Goal: Information Seeking & Learning: Learn about a topic

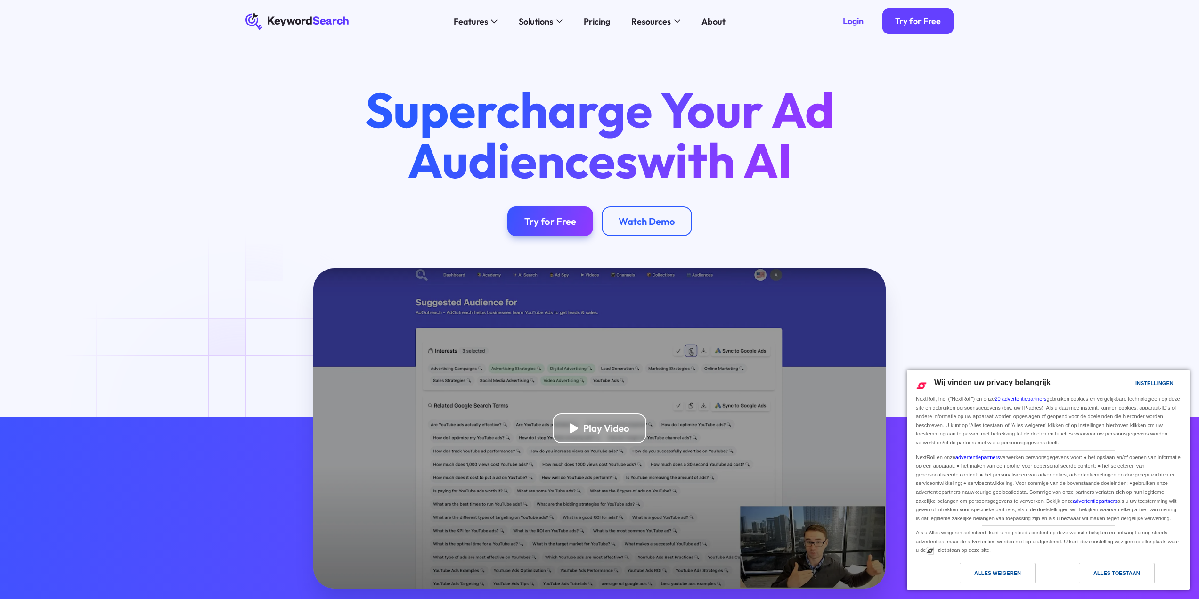
click at [1113, 562] on div "Wij vinden uw privacy belangrijk Instellingen NextRoll, Inc. ("NextRoll") en on…" at bounding box center [1048, 466] width 283 height 193
click at [1108, 571] on div "Alles toestaan" at bounding box center [1117, 573] width 47 height 10
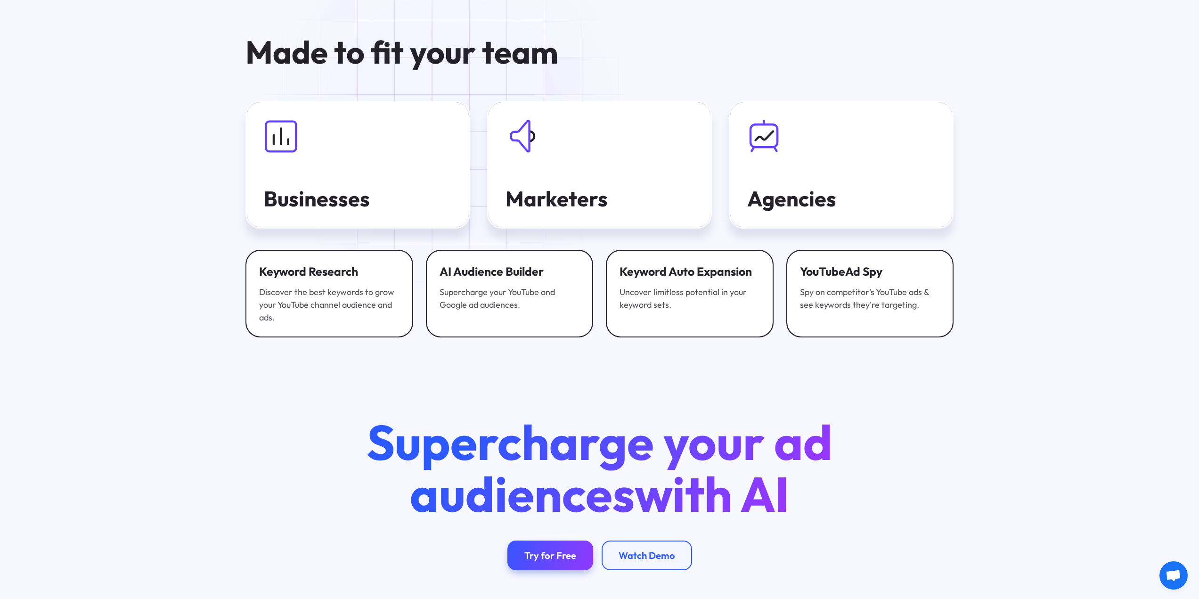
scroll to position [3559, 0]
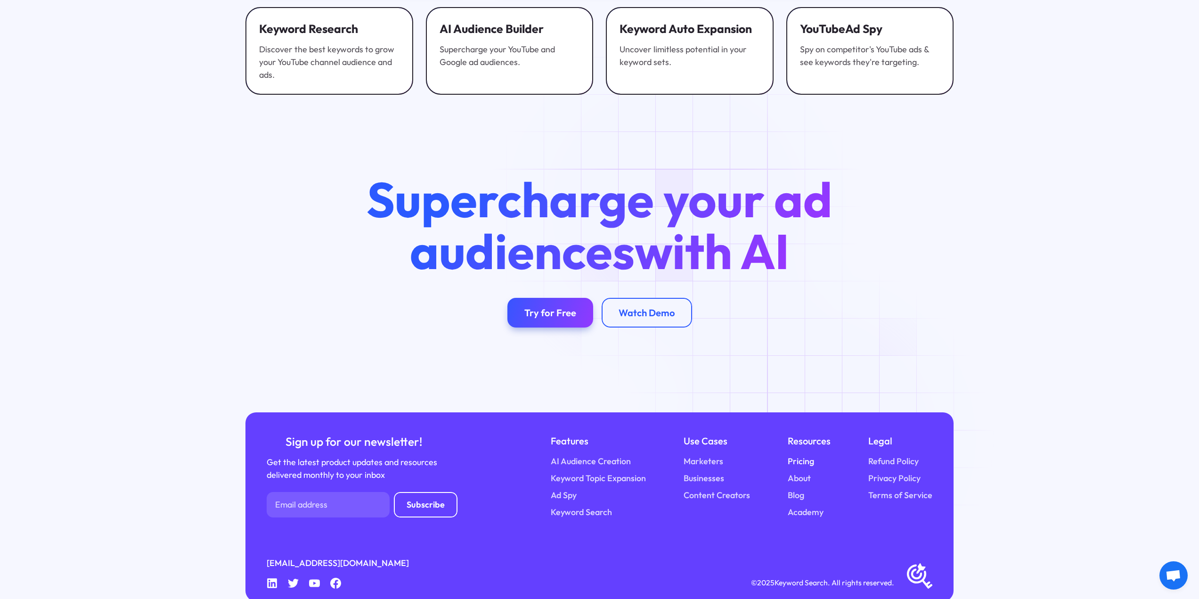
click at [810, 455] on link "Pricing" at bounding box center [801, 461] width 26 height 13
